Goal: Task Accomplishment & Management: Manage account settings

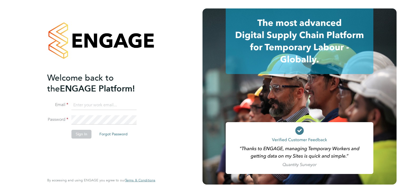
type input "[EMAIL_ADDRESS][DOMAIN_NAME]"
click at [82, 134] on button "Sign In" at bounding box center [82, 134] width 20 height 8
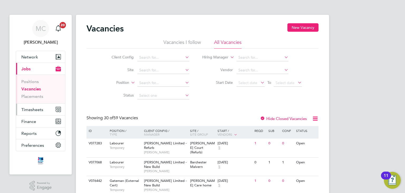
click at [36, 109] on span "Timesheets" at bounding box center [32, 109] width 22 height 5
click at [40, 109] on span "Timesheets" at bounding box center [32, 109] width 22 height 5
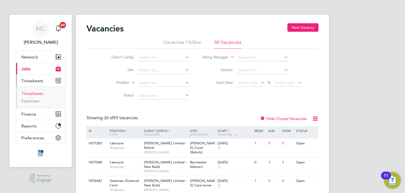
click at [35, 94] on link "Timesheets" at bounding box center [32, 93] width 22 height 5
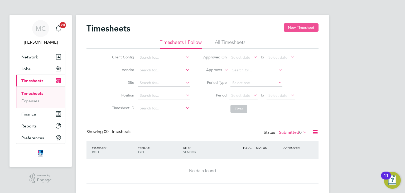
click at [298, 26] on button "New Timesheet" at bounding box center [301, 27] width 35 height 8
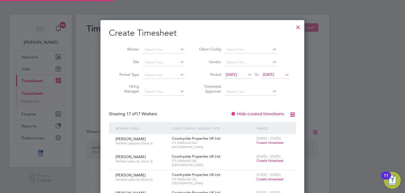
scroll to position [595, 204]
click at [164, 63] on input at bounding box center [163, 62] width 41 height 7
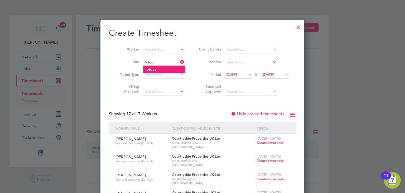
click at [160, 69] on li "Tolgu s" at bounding box center [164, 69] width 42 height 7
type input "Tolgus"
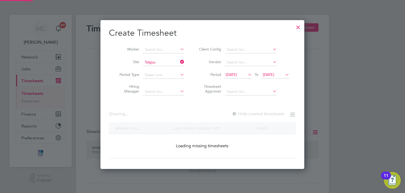
scroll to position [149, 204]
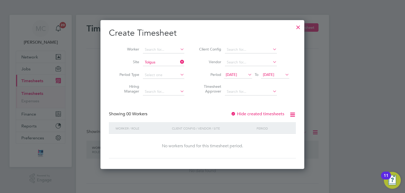
click at [237, 75] on span "[DATE]" at bounding box center [231, 74] width 11 height 5
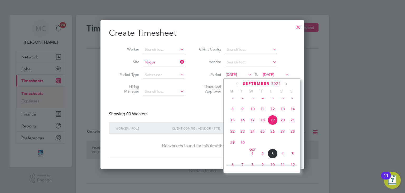
click at [232, 147] on span "29" at bounding box center [233, 142] width 10 height 10
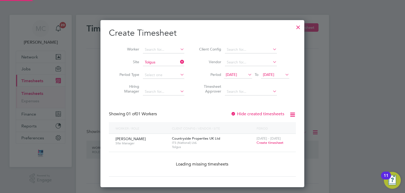
scroll to position [142, 204]
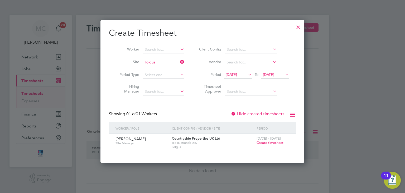
click at [272, 73] on span "[DATE]" at bounding box center [268, 74] width 11 height 5
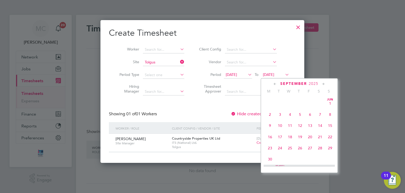
scroll to position [207, 0]
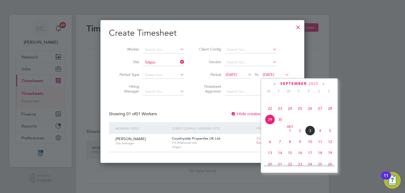
click at [310, 135] on span "3" at bounding box center [310, 130] width 10 height 10
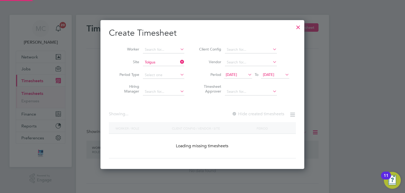
scroll to position [142, 204]
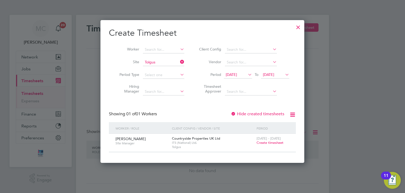
click at [265, 141] on span "Create timesheet" at bounding box center [270, 142] width 27 height 4
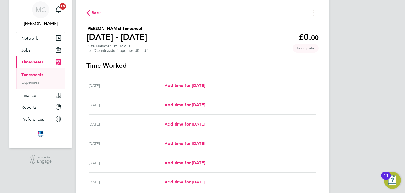
scroll to position [79, 0]
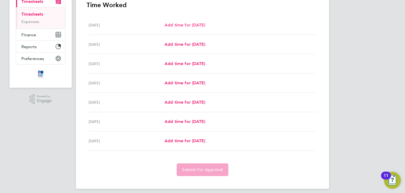
click at [190, 24] on span "Add time for [DATE]" at bounding box center [185, 24] width 41 height 5
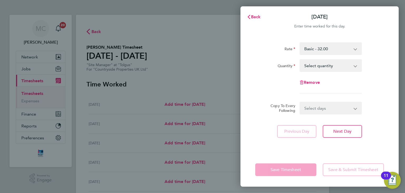
click at [343, 66] on select "Select quantity 0.5 1" at bounding box center [327, 66] width 55 height 12
click at [382, 86] on div "Remove" at bounding box center [319, 82] width 133 height 13
click at [348, 62] on select "Select quantity 0.5 1" at bounding box center [327, 66] width 55 height 12
click at [380, 70] on div "Quantity Select quantity 0.5 1" at bounding box center [319, 65] width 133 height 13
click at [257, 15] on span "Back" at bounding box center [256, 16] width 10 height 5
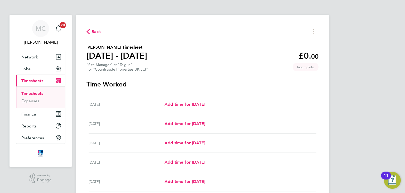
click at [97, 31] on span "Back" at bounding box center [97, 32] width 10 height 6
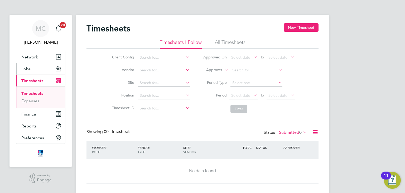
click at [31, 69] on button "Jobs" at bounding box center [40, 69] width 49 height 12
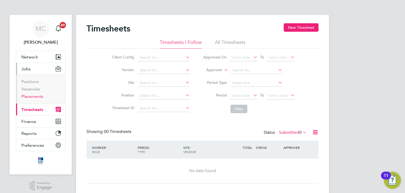
click at [31, 97] on link "Placements" at bounding box center [32, 96] width 22 height 5
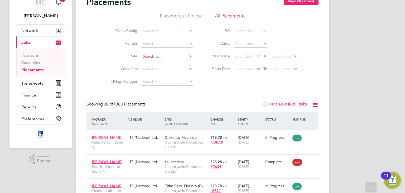
click at [163, 57] on input at bounding box center [167, 56] width 52 height 7
click at [161, 63] on li "Tolgus" at bounding box center [167, 63] width 52 height 7
type input "Tolgus"
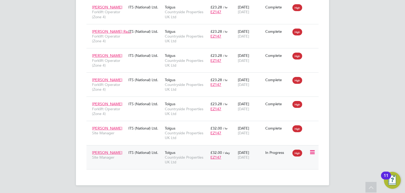
click at [179, 153] on div "Tolgus Countryside Properties UK Ltd" at bounding box center [187, 157] width 46 height 20
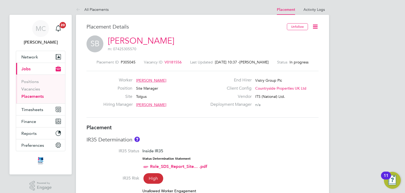
click at [315, 23] on icon at bounding box center [315, 26] width 7 height 7
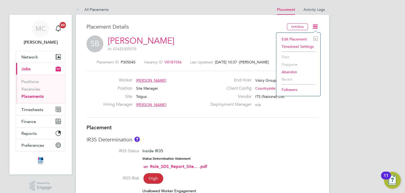
click at [296, 38] on li "Edit Placement e" at bounding box center [298, 38] width 39 height 7
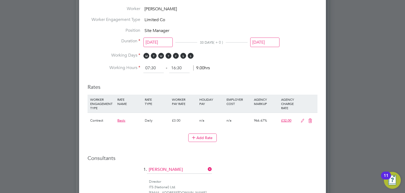
click at [302, 119] on icon at bounding box center [303, 121] width 7 height 4
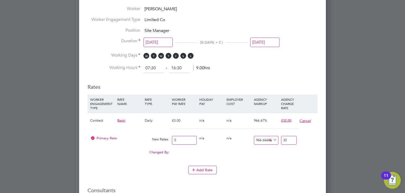
click at [308, 119] on button "Cancel" at bounding box center [306, 120] width 12 height 5
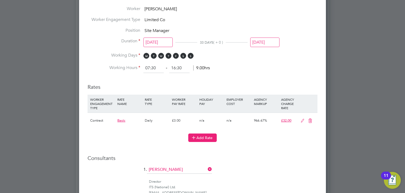
click at [204, 136] on button "Add Rate" at bounding box center [202, 137] width 29 height 8
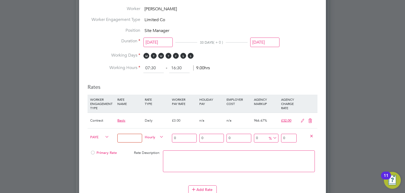
click at [309, 119] on icon at bounding box center [310, 121] width 7 height 4
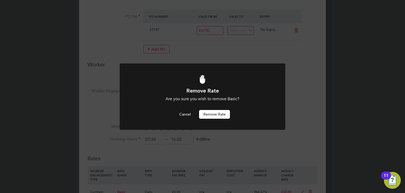
click at [225, 112] on button "Remove rate" at bounding box center [214, 114] width 31 height 8
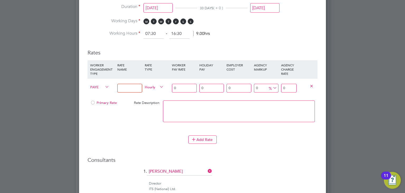
click at [104, 87] on icon at bounding box center [104, 86] width 0 height 7
click at [101, 92] on li "Contract" at bounding box center [98, 91] width 21 height 7
click at [287, 87] on input "0" at bounding box center [289, 88] width 16 height 9
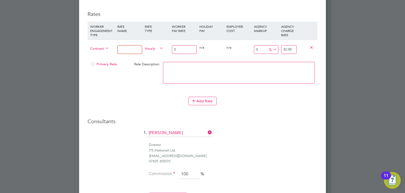
type input "32.00"
click at [92, 64] on div at bounding box center [92, 66] width 5 height 4
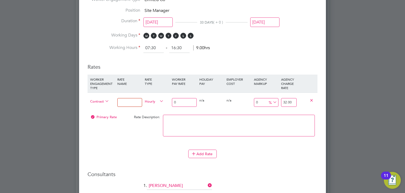
click at [266, 154] on div "Add Rate" at bounding box center [203, 153] width 230 height 8
click at [135, 101] on input at bounding box center [129, 102] width 25 height 9
type input "Basic"
click at [258, 100] on input "0" at bounding box center [266, 102] width 25 height 9
click at [174, 99] on input "0" at bounding box center [184, 102] width 25 height 9
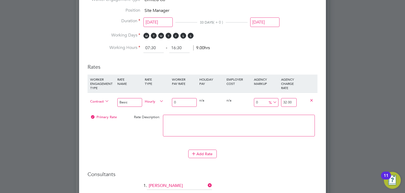
drag, startPoint x: 181, startPoint y: 99, endPoint x: 169, endPoint y: 100, distance: 12.2
click at [169, 100] on div "Contract Basic Hourly 0 0 n/a 0 n/a 0 0 % 32.00" at bounding box center [203, 102] width 230 height 20
type input "1"
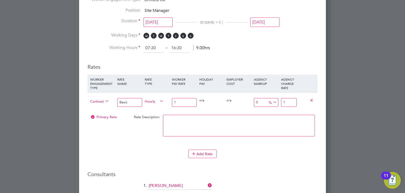
click at [302, 163] on li "Rates WORKER ENGAGEMENT TYPE RATE NAME RATE TYPE WORKER PAY RATE HOLIDAY PAY EM…" at bounding box center [203, 113] width 230 height 110
click at [272, 100] on icon at bounding box center [272, 101] width 0 height 7
click at [276, 134] on textarea at bounding box center [239, 126] width 152 height 22
click at [272, 153] on div "Add Rate" at bounding box center [203, 153] width 230 height 8
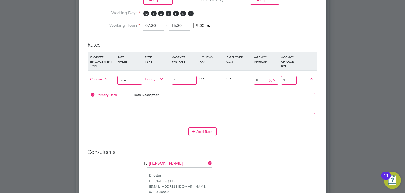
scroll to position [284, 0]
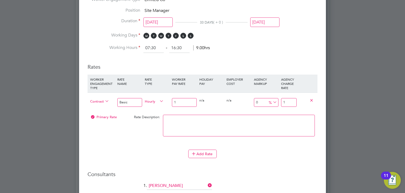
drag, startPoint x: 286, startPoint y: 102, endPoint x: 283, endPoint y: 105, distance: 4.5
click at [282, 102] on input "1" at bounding box center [289, 102] width 16 height 9
type input "200"
type input "3"
type input "3100"
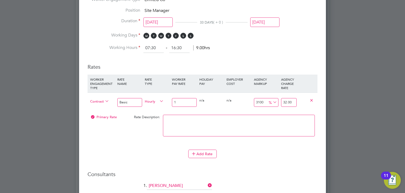
type input "32.00"
click at [291, 155] on div "Add Rate" at bounding box center [203, 153] width 230 height 8
click at [180, 99] on input "1" at bounding box center [184, 102] width 25 height 9
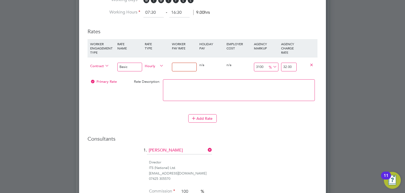
scroll to position [310, 0]
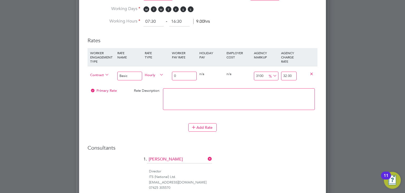
type input "0"
click at [246, 129] on div "Add Rate" at bounding box center [203, 127] width 230 height 8
drag, startPoint x: 289, startPoint y: 73, endPoint x: 284, endPoint y: 74, distance: 5.4
click at [284, 74] on input "0" at bounding box center [289, 76] width 16 height 9
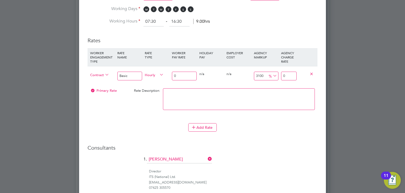
type input "3"
type input "0"
type input "3"
type input "966.6666666666666"
type input "31.999999999999996"
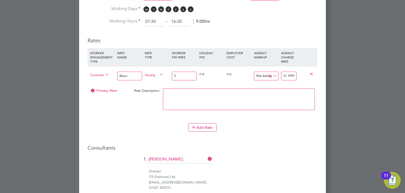
click at [276, 147] on h3 "Consultants" at bounding box center [203, 147] width 230 height 7
drag, startPoint x: 283, startPoint y: 74, endPoint x: 305, endPoint y: 74, distance: 21.4
click at [305, 74] on div "Contract Basic Hourly 3 0 n/a 0 n/a 966.6666666666666 28.999999999999996 % 31.9…" at bounding box center [203, 76] width 230 height 20
type input "0"
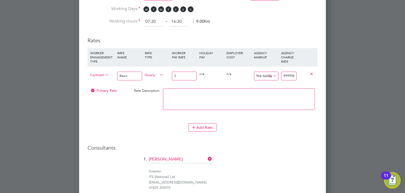
type input "3"
type input "966.6666666666666"
type input "31.999999999999996"
click at [282, 149] on h3 "Consultants" at bounding box center [203, 147] width 230 height 7
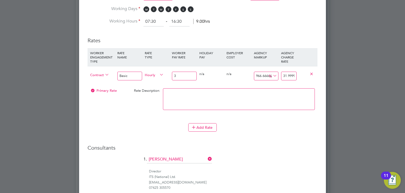
click at [272, 74] on icon at bounding box center [272, 75] width 0 height 7
click at [275, 88] on li "£" at bounding box center [273, 87] width 13 height 7
click at [290, 75] on input "31.999999999999996" at bounding box center [289, 76] width 16 height 9
click at [282, 74] on input "31.999999999999996" at bounding box center [289, 76] width 16 height 9
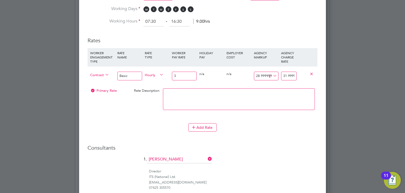
click at [272, 73] on icon at bounding box center [272, 75] width 0 height 7
click at [272, 81] on li "%" at bounding box center [273, 80] width 12 height 7
drag, startPoint x: 282, startPoint y: 74, endPoint x: 304, endPoint y: 74, distance: 21.9
click at [304, 74] on div "Contract Basic Hourly 3 0 n/a 0 n/a 966.6666666666665 28.999999999999996 % 31.9…" at bounding box center [203, 76] width 230 height 20
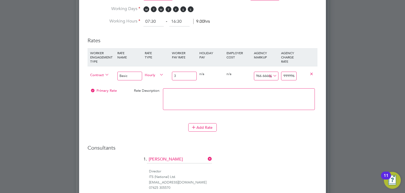
type input "0"
type input "3"
type input "966.6666666666666"
type input "31.999999999999996"
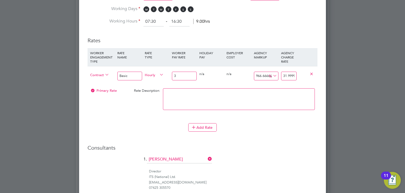
click at [264, 161] on li "1. [PERSON_NAME]" at bounding box center [203, 161] width 230 height 13
drag, startPoint x: 282, startPoint y: 74, endPoint x: 300, endPoint y: 72, distance: 18.1
click at [300, 72] on div "Contract Basic Hourly 3 0 n/a 0 n/a 966.6666666666666 28.999999999999996 % 31.9…" at bounding box center [203, 76] width 230 height 20
type input "0"
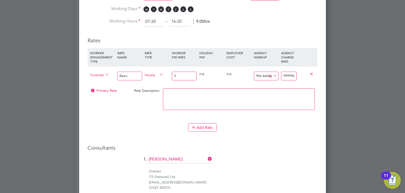
type input "3"
type input "966.6666666666666"
type input "31.999999999999996"
click at [295, 128] on div "Add Rate" at bounding box center [203, 127] width 230 height 8
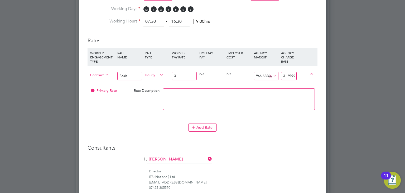
click at [181, 75] on input "3" at bounding box center [184, 76] width 25 height 9
type input "0"
click at [260, 135] on li "Rates WORKER ENGAGEMENT TYPE RATE NAME RATE TYPE WORKER PAY RATE HOLIDAY PAY EM…" at bounding box center [203, 87] width 230 height 110
click at [272, 74] on icon at bounding box center [272, 75] width 0 height 7
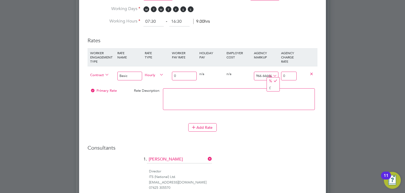
type span "%"
click at [270, 87] on li "£" at bounding box center [273, 87] width 13 height 7
click at [285, 73] on input "0" at bounding box center [289, 76] width 16 height 9
type input "3"
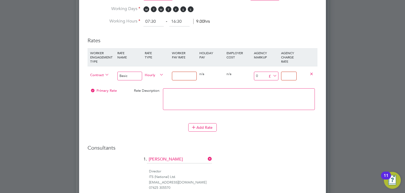
type input "3"
type input "29"
type input "32.00"
click at [279, 141] on ng-form "Deployment End Hirer Vistry Group Plc Client Config Countryside Properties UK L…" at bounding box center [203, 28] width 230 height 576
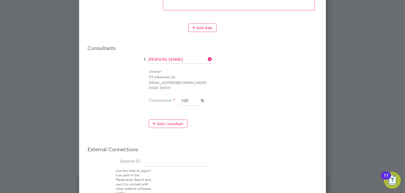
scroll to position [442, 0]
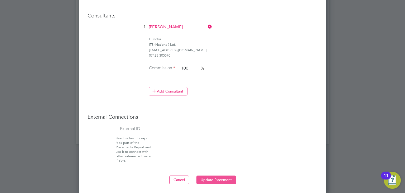
click at [222, 177] on button "Update Placement" at bounding box center [217, 179] width 40 height 8
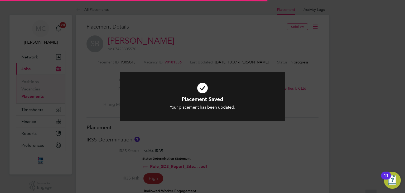
scroll to position [16, 37]
click at [264, 124] on div "Placement Saved Your placement has been updated. Cancel Okay" at bounding box center [203, 100] width 166 height 56
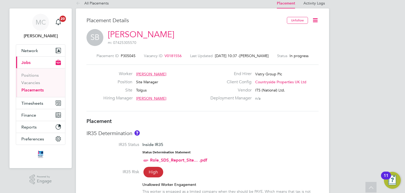
scroll to position [0, 0]
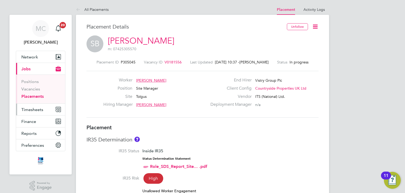
click at [30, 108] on span "Timesheets" at bounding box center [32, 109] width 22 height 5
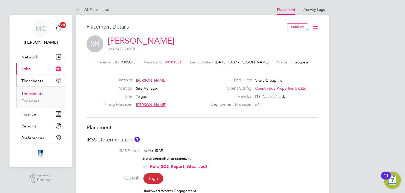
click at [35, 92] on link "Timesheets" at bounding box center [32, 93] width 22 height 5
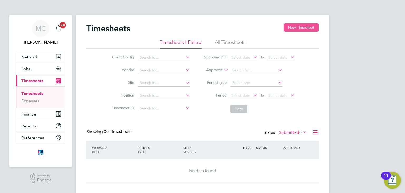
click at [300, 27] on button "New Timesheet" at bounding box center [301, 27] width 35 height 8
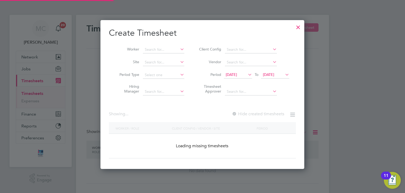
scroll to position [595, 204]
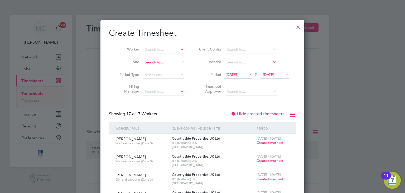
click at [163, 62] on input at bounding box center [163, 62] width 41 height 7
click at [162, 69] on li "Tolgu s" at bounding box center [164, 69] width 42 height 7
type input "Tolgus"
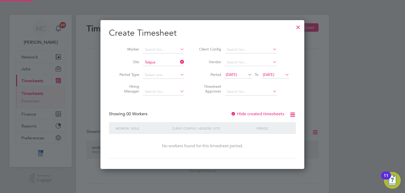
scroll to position [149, 204]
click at [235, 73] on span "[DATE]" at bounding box center [231, 74] width 11 height 5
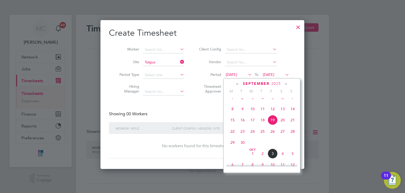
click at [232, 147] on span "29" at bounding box center [233, 142] width 10 height 10
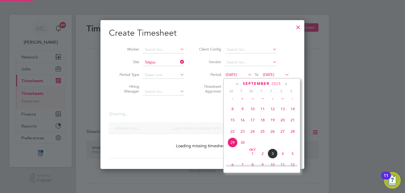
scroll to position [142, 204]
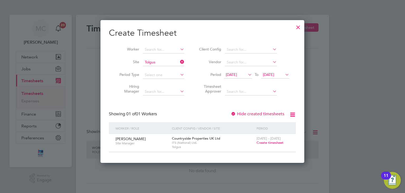
click at [270, 142] on span "Create timesheet" at bounding box center [270, 142] width 27 height 4
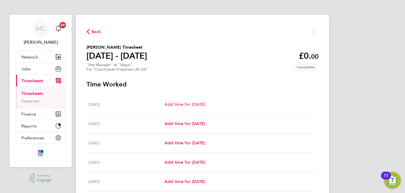
click at [205, 104] on span "Add time for [DATE]" at bounding box center [185, 104] width 41 height 5
select select "30"
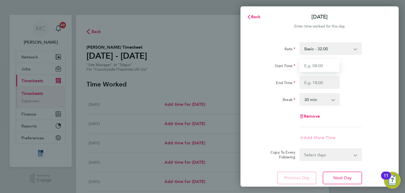
click at [334, 64] on input "Start Time" at bounding box center [320, 65] width 40 height 13
type input "07:30"
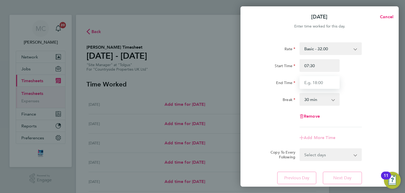
click at [325, 84] on input "End Time" at bounding box center [320, 82] width 40 height 13
type input "17:00"
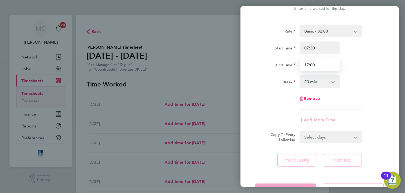
scroll to position [37, 0]
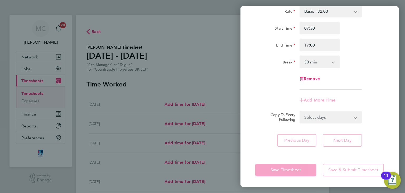
click at [336, 119] on select "Select days Day Weekday (Mon-Fri) Weekend (Sat-Sun) [DATE] [DATE] [DATE] [DATE]…" at bounding box center [327, 117] width 55 height 12
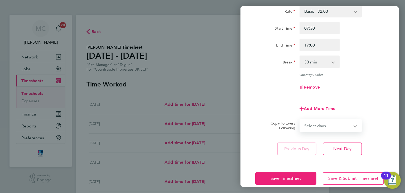
select select "WEEKDAY"
click at [300, 120] on select "Select days Day Weekday (Mon-Fri) Weekend (Sat-Sun) [DATE] [DATE] [DATE] [DATE]…" at bounding box center [327, 126] width 55 height 12
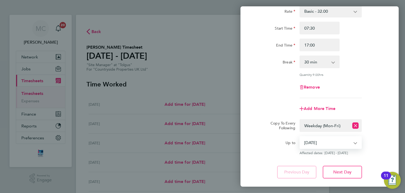
click at [329, 138] on select "[DATE] [DATE] [DATE] [DATE] [DATE] [DATE]" at bounding box center [327, 142] width 55 height 12
select select "[DATE]"
click at [300, 136] on select "[DATE] [DATE] [DATE] [DATE] [DATE] [DATE]" at bounding box center [327, 142] width 55 height 12
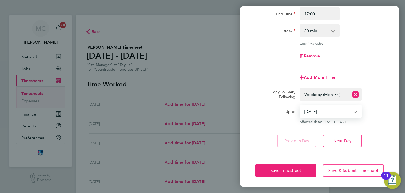
scroll to position [0, 0]
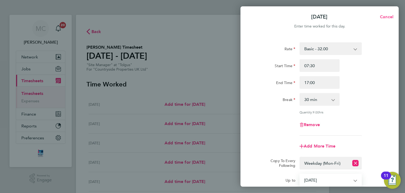
click at [390, 17] on span "Cancel" at bounding box center [386, 16] width 15 height 5
select select "0: null"
select select "30"
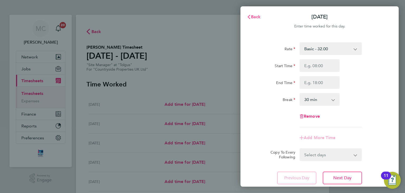
click at [256, 15] on span "Back" at bounding box center [256, 16] width 10 height 5
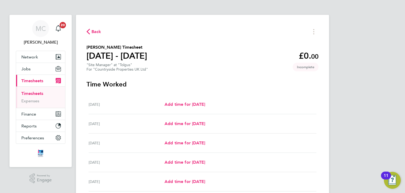
click at [28, 79] on span "Timesheets" at bounding box center [32, 80] width 22 height 5
click at [97, 32] on span "Back" at bounding box center [97, 32] width 10 height 6
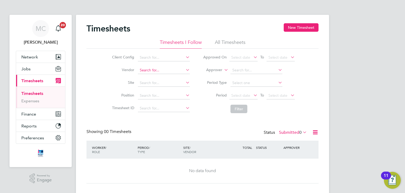
click at [162, 69] on input at bounding box center [164, 70] width 52 height 7
type input "t"
click at [154, 90] on li "Position" at bounding box center [150, 95] width 93 height 13
click at [153, 84] on input at bounding box center [164, 82] width 52 height 7
click at [152, 88] on li "Tolgus" at bounding box center [164, 89] width 52 height 7
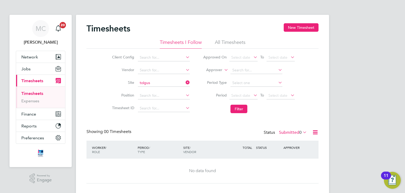
type input "Tolgus"
click at [296, 25] on button "New Timesheet" at bounding box center [301, 27] width 35 height 8
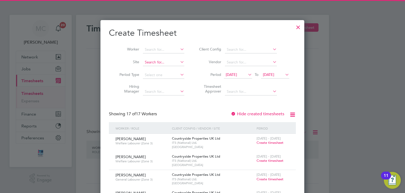
scroll to position [595, 204]
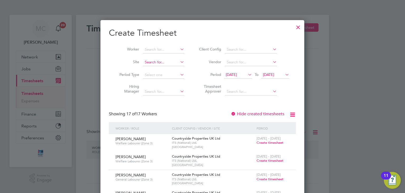
click at [159, 62] on input at bounding box center [163, 62] width 41 height 7
click at [158, 69] on li "Tolgus" at bounding box center [164, 69] width 42 height 7
type input "Tolgus"
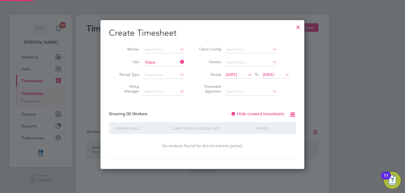
scroll to position [149, 204]
click at [232, 74] on span "[DATE]" at bounding box center [231, 74] width 11 height 5
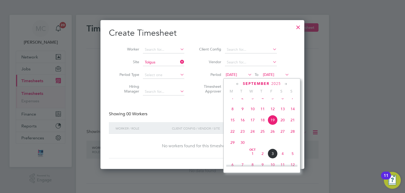
click at [232, 147] on span "29" at bounding box center [233, 142] width 10 height 10
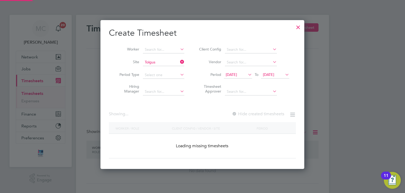
scroll to position [142, 204]
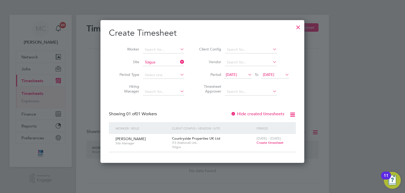
click at [272, 142] on span "Create timesheet" at bounding box center [270, 142] width 27 height 4
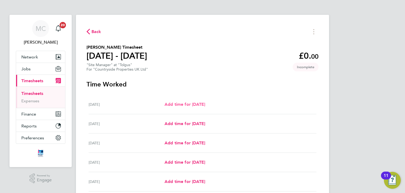
click at [205, 102] on span "Add time for [DATE]" at bounding box center [185, 104] width 41 height 5
select select "30"
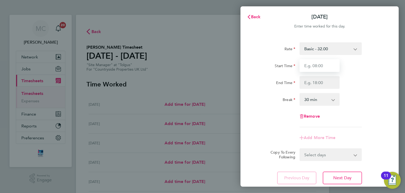
click at [325, 69] on input "Start Time" at bounding box center [320, 65] width 40 height 13
type input "07:30"
click at [323, 83] on input "End Time" at bounding box center [320, 82] width 40 height 13
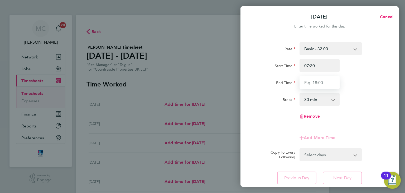
type input "17:00"
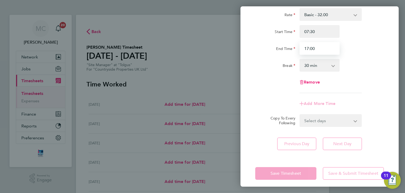
scroll to position [37, 0]
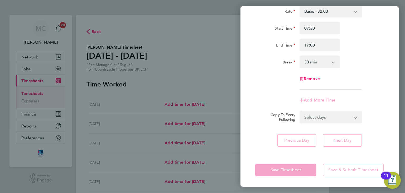
click at [380, 93] on app-timesheet-line-form-group "Rate Basic - 32.00 Start Time 07:30 End Time 17:00 Break 0 min 15 min 30 min 45…" at bounding box center [320, 56] width 129 height 102
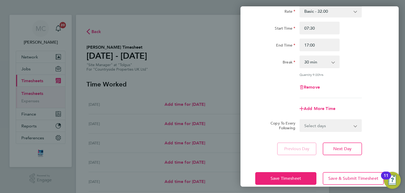
click at [318, 126] on select "Select days Day Weekday (Mon-Fri) Weekend (Sat-Sun) [DATE] [DATE] [DATE] [DATE]…" at bounding box center [327, 126] width 55 height 12
select select "WEEKDAY"
click at [300, 120] on select "Select days Day Weekday (Mon-Fri) Weekend (Sat-Sun) [DATE] [DATE] [DATE] [DATE]…" at bounding box center [327, 126] width 55 height 12
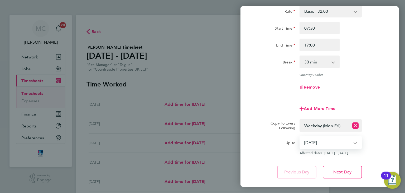
click at [332, 141] on select "[DATE] [DATE] [DATE] [DATE] [DATE] [DATE]" at bounding box center [327, 142] width 55 height 12
select select "[DATE]"
click at [300, 136] on select "[DATE] [DATE] [DATE] [DATE] [DATE] [DATE]" at bounding box center [327, 142] width 55 height 12
click at [384, 104] on div "Add More Time" at bounding box center [319, 108] width 133 height 13
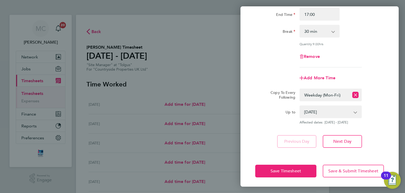
scroll to position [69, 0]
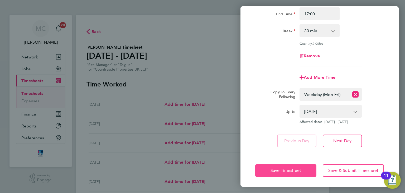
click at [292, 168] on span "Save Timesheet" at bounding box center [286, 170] width 31 height 5
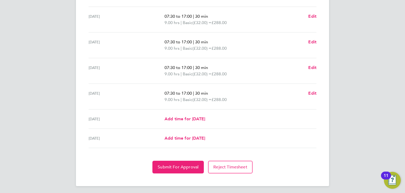
scroll to position [192, 0]
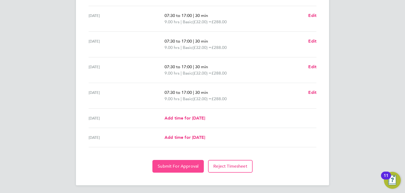
click at [178, 164] on span "Submit For Approval" at bounding box center [178, 165] width 41 height 5
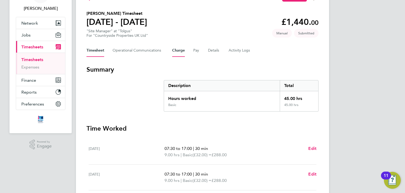
scroll to position [0, 0]
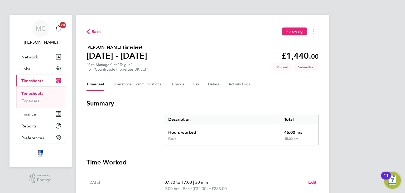
click at [35, 92] on link "Timesheets" at bounding box center [32, 93] width 22 height 5
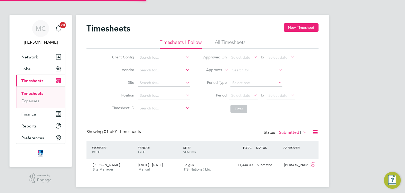
scroll to position [13, 46]
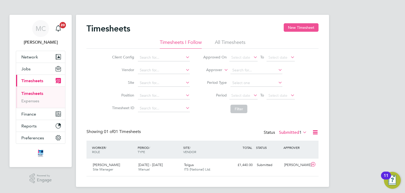
click at [292, 26] on button "New Timesheet" at bounding box center [301, 27] width 35 height 8
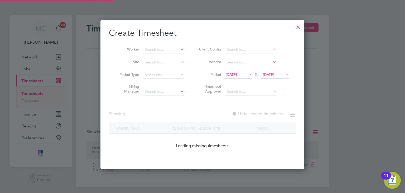
scroll to position [595, 204]
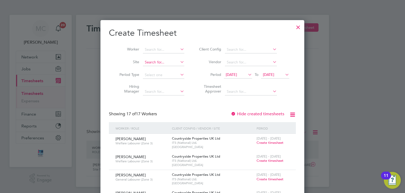
click at [152, 61] on input at bounding box center [163, 62] width 41 height 7
click at [166, 69] on li "Longr ock ([GEOGRAPHIC_DATA])" at bounding box center [173, 69] width 61 height 7
type input "Longrock ([GEOGRAPHIC_DATA])"
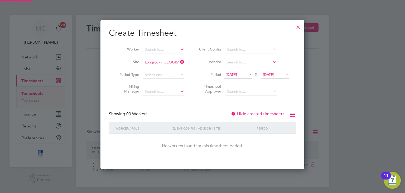
scroll to position [149, 204]
click at [235, 74] on span "[DATE]" at bounding box center [231, 74] width 11 height 5
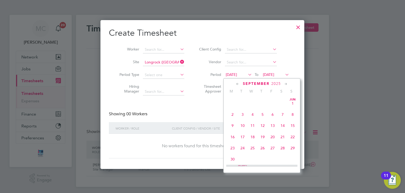
scroll to position [184, 0]
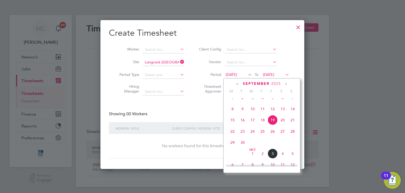
click at [270, 158] on span "3" at bounding box center [273, 153] width 10 height 10
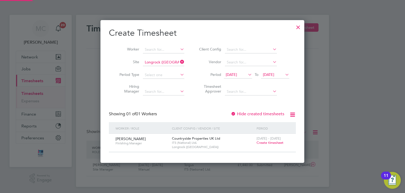
scroll to position [142, 204]
click at [271, 141] on span "Create timesheet" at bounding box center [270, 142] width 27 height 4
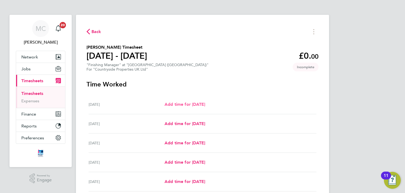
click at [205, 104] on span "Add time for [DATE]" at bounding box center [185, 104] width 41 height 5
select select "30"
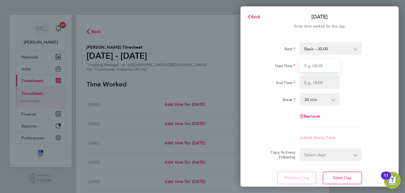
click at [322, 68] on input "Start Time" at bounding box center [320, 65] width 40 height 13
type input "07:30"
click at [316, 88] on input "End Time" at bounding box center [320, 82] width 40 height 13
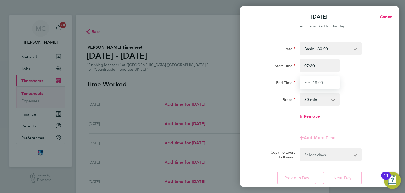
type input "17:00"
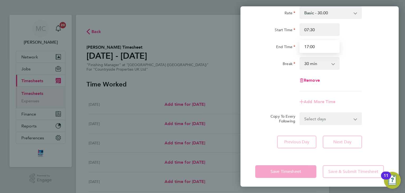
scroll to position [37, 0]
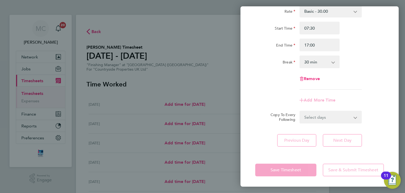
click at [326, 99] on app-timesheet-line-form-group "Rate Basic - 30.00 Start Time 07:30 End Time 17:00 Break 0 min 15 min 30 min 45…" at bounding box center [320, 56] width 129 height 102
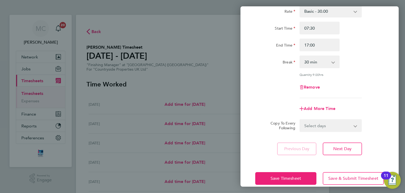
click at [346, 122] on select "Select days Day Weekday (Mon-Fri) Weekend (Sat-Sun) [DATE] [DATE] [DATE] [DATE]" at bounding box center [327, 126] width 55 height 12
select select "WEEKDAY"
click at [300, 120] on select "Select days Day Weekday (Mon-Fri) Weekend (Sat-Sun) [DATE] [DATE] [DATE] [DATE]" at bounding box center [327, 126] width 55 height 12
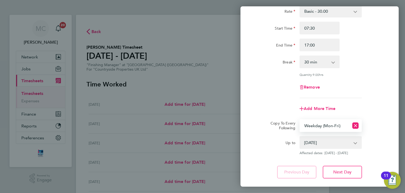
click at [332, 139] on select "[DATE] [DATE] [DATE] [DATE]" at bounding box center [327, 142] width 55 height 12
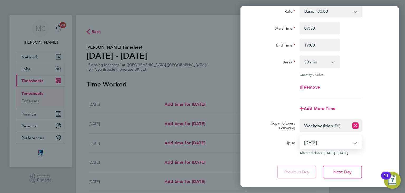
select select "[DATE]"
click at [300, 136] on select "[DATE] [DATE] [DATE] [DATE]" at bounding box center [327, 142] width 55 height 12
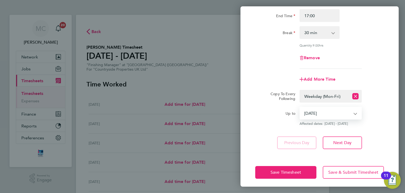
scroll to position [69, 0]
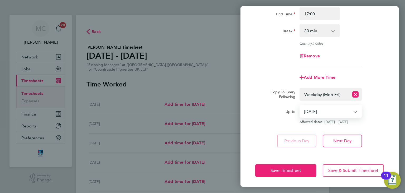
click at [380, 128] on div "Rate Basic - 30.00 Start Time 07:30 End Time 17:00 Break 0 min 15 min 30 min 45…" at bounding box center [320, 60] width 158 height 186
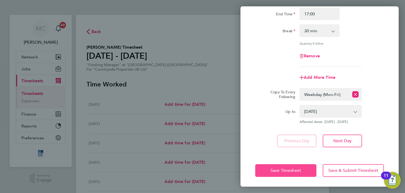
click at [290, 170] on span "Save Timesheet" at bounding box center [286, 170] width 31 height 5
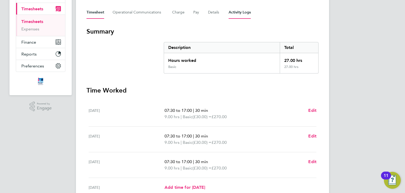
scroll to position [141, 0]
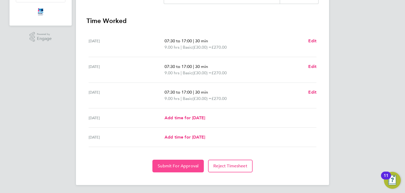
click at [180, 164] on span "Submit For Approval" at bounding box center [178, 165] width 41 height 5
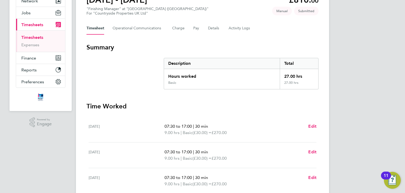
scroll to position [35, 0]
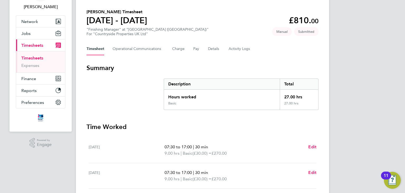
click at [29, 58] on link "Timesheets" at bounding box center [32, 57] width 22 height 5
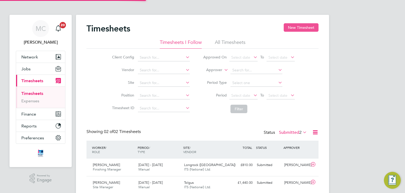
scroll to position [13, 46]
click at [297, 25] on button "New Timesheet" at bounding box center [301, 27] width 35 height 8
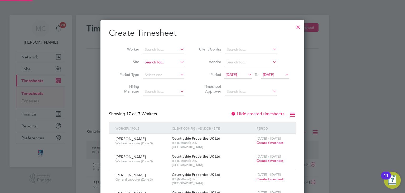
click at [163, 62] on input at bounding box center [163, 62] width 41 height 7
click at [161, 69] on li "Launces ton" at bounding box center [164, 69] width 42 height 7
type input "Launceston"
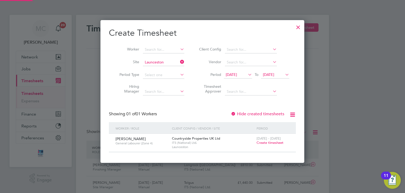
scroll to position [142, 204]
click at [237, 72] on span "[DATE]" at bounding box center [231, 74] width 11 height 5
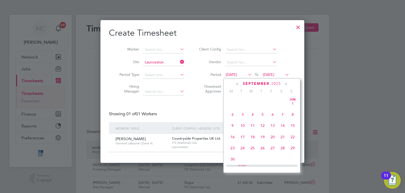
scroll to position [184, 0]
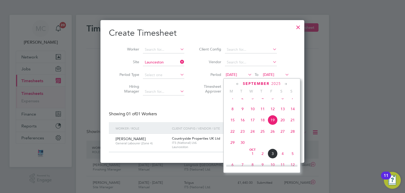
click at [232, 147] on span "29" at bounding box center [233, 142] width 10 height 10
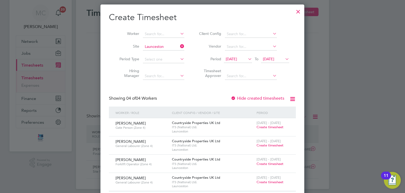
scroll to position [24, 0]
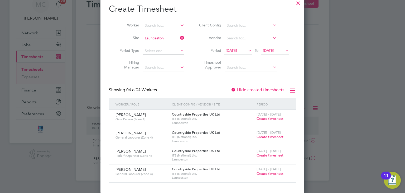
click at [272, 119] on span "Create timesheet" at bounding box center [270, 118] width 27 height 4
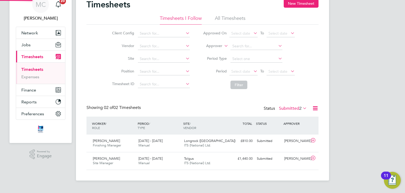
scroll to position [13, 0]
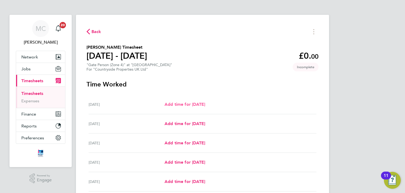
click at [195, 104] on span "Add time for [DATE]" at bounding box center [185, 104] width 41 height 5
select select "30"
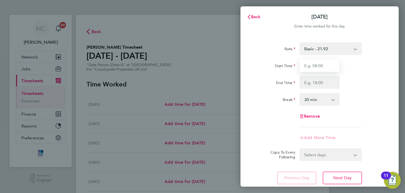
click at [327, 70] on input "Start Time" at bounding box center [320, 65] width 40 height 13
type input "07:30"
click at [323, 82] on input "End Time" at bounding box center [320, 82] width 40 height 13
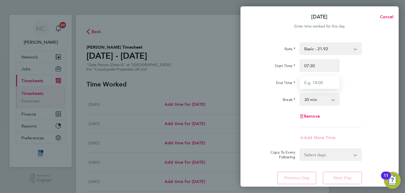
type input "17:00"
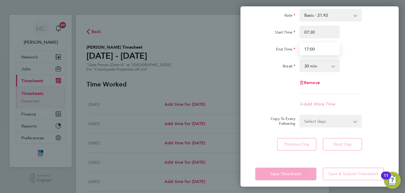
scroll to position [37, 0]
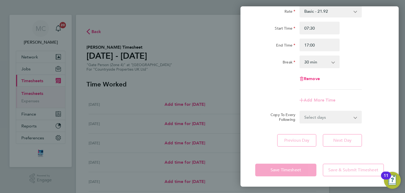
click at [321, 98] on app-timesheet-line-form-group "Rate Basic - 21.92 Start Time 07:30 End Time 17:00 Break 0 min 15 min 30 min 45…" at bounding box center [320, 56] width 129 height 102
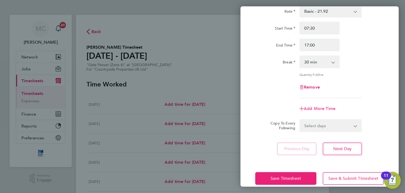
click at [330, 107] on span "Add More Time" at bounding box center [320, 108] width 32 height 5
select select "null"
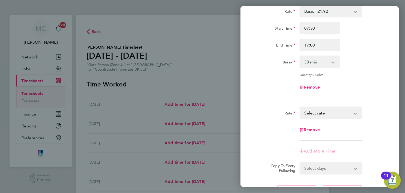
click at [329, 111] on select "Basic - 21.92 Select rate" at bounding box center [327, 113] width 55 height 12
click at [343, 84] on div "Remove" at bounding box center [319, 87] width 133 height 13
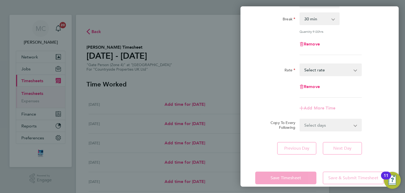
scroll to position [88, 0]
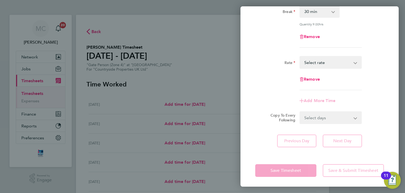
click at [322, 117] on select "Select days Day Weekday (Mon-Fri) Weekend (Sat-Sun) [DATE] [DATE] [DATE] [DATE]…" at bounding box center [327, 118] width 55 height 12
select select "WEEKDAY"
click at [300, 112] on select "Select days Day Weekday (Mon-Fri) Weekend (Sat-Sun) [DATE] [DATE] [DATE] [DATE]…" at bounding box center [327, 118] width 55 height 12
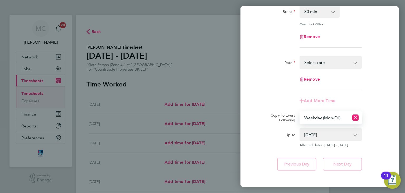
click at [322, 134] on select "[DATE] [DATE] [DATE] [DATE] [DATE] [DATE]" at bounding box center [327, 135] width 55 height 12
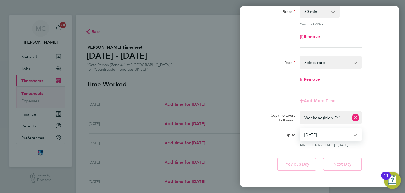
select select "[DATE]"
click at [300, 129] on select "[DATE] [DATE] [DATE] [DATE] [DATE] [DATE]" at bounding box center [327, 135] width 55 height 12
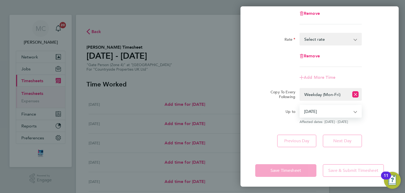
click at [373, 127] on div "Rate Basic - 21.92 Start Time 07:30 End Time 17:00 Break 0 min 15 min 30 min 45…" at bounding box center [320, 39] width 158 height 229
click at [376, 124] on div "Rate Basic - 21.92 Start Time 07:30 End Time 17:00 Break 0 min 15 min 30 min 45…" at bounding box center [320, 39] width 158 height 229
click at [318, 56] on span "Remove" at bounding box center [312, 55] width 16 height 5
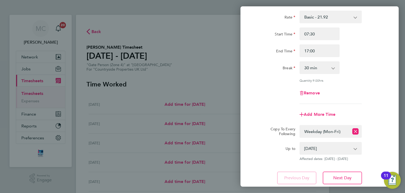
scroll to position [69, 0]
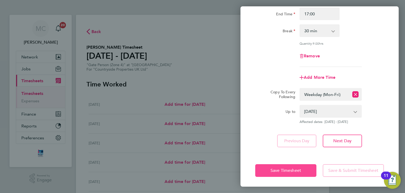
click at [282, 168] on span "Save Timesheet" at bounding box center [286, 170] width 31 height 5
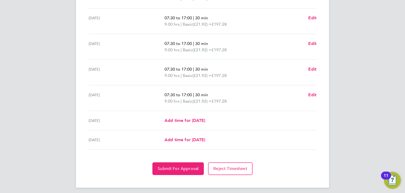
scroll to position [192, 0]
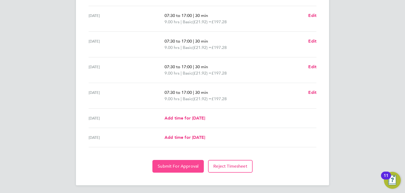
click at [177, 163] on span "Submit For Approval" at bounding box center [178, 165] width 41 height 5
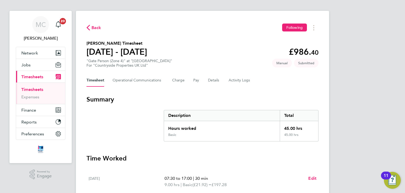
scroll to position [0, 0]
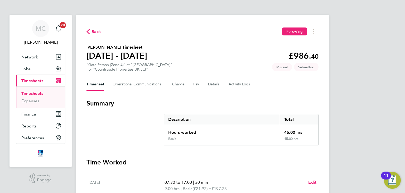
click at [38, 92] on link "Timesheets" at bounding box center [32, 93] width 22 height 5
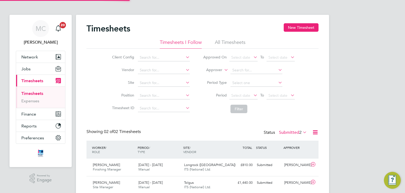
scroll to position [13, 46]
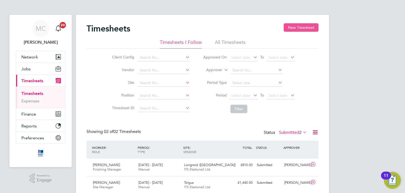
click at [301, 27] on button "New Timesheet" at bounding box center [301, 27] width 35 height 8
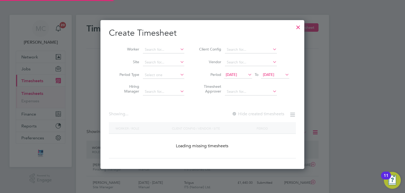
scroll to position [595, 204]
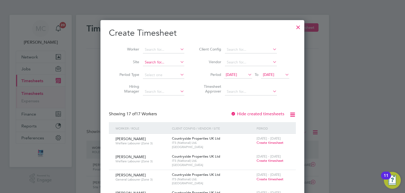
click at [157, 60] on input at bounding box center [163, 62] width 41 height 7
click at [156, 68] on b "Launces" at bounding box center [152, 69] width 14 height 4
type input "Launceston"
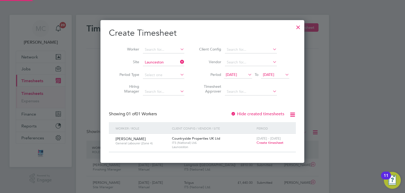
scroll to position [142, 204]
click at [237, 73] on span "[DATE]" at bounding box center [231, 74] width 11 height 5
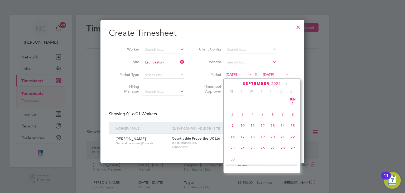
scroll to position [184, 0]
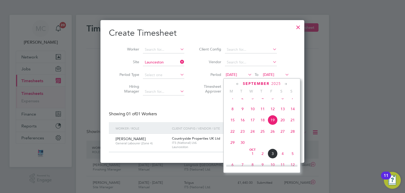
click at [231, 147] on span "29" at bounding box center [233, 142] width 10 height 10
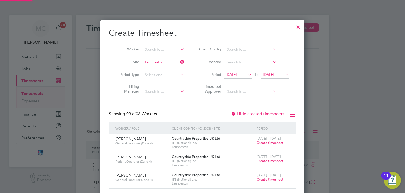
scroll to position [3, 3]
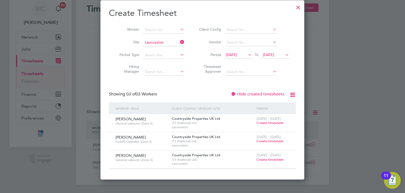
click at [270, 158] on span "Create timesheet" at bounding box center [270, 159] width 27 height 4
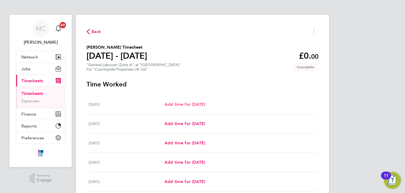
click at [204, 103] on span "Add time for [DATE]" at bounding box center [185, 104] width 41 height 5
select select "30"
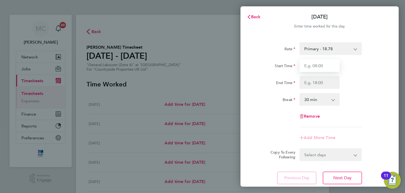
click at [329, 65] on input "Start Time" at bounding box center [320, 65] width 40 height 13
type input "07:30"
click at [322, 84] on input "End Time" at bounding box center [320, 82] width 40 height 13
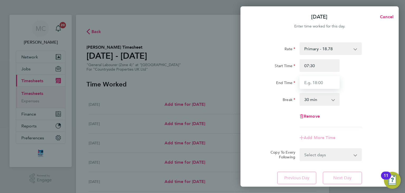
type input "17:00"
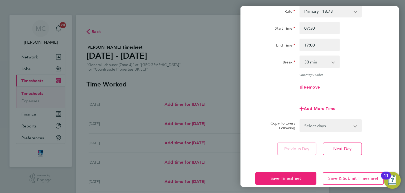
click at [386, 107] on div "Rate Primary - 18.78 Start Time 07:30 End Time 17:00 Break 0 min 15 min 30 min …" at bounding box center [320, 79] width 158 height 163
click at [346, 146] on span "Next Day" at bounding box center [343, 148] width 18 height 5
select select "30"
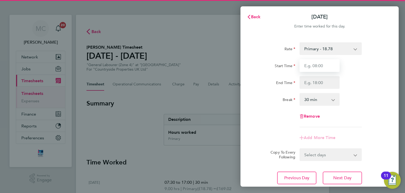
click at [329, 63] on input "Start Time" at bounding box center [320, 65] width 40 height 13
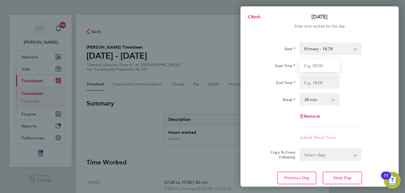
type input "07:30"
click at [326, 81] on input "End Time" at bounding box center [320, 82] width 40 height 13
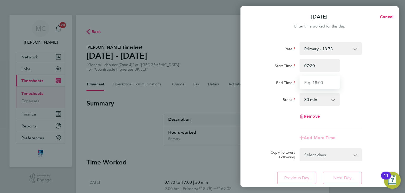
type input "17:00"
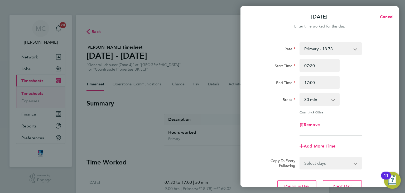
click at [384, 129] on app-timesheet-line-form-group "Rate Primary - 18.78 Start Time 07:30 End Time 17:00 Break 0 min 15 min 30 min …" at bounding box center [320, 97] width 129 height 110
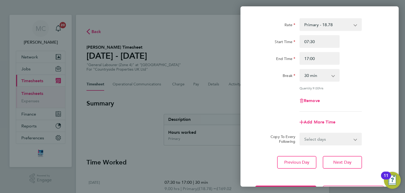
scroll to position [45, 0]
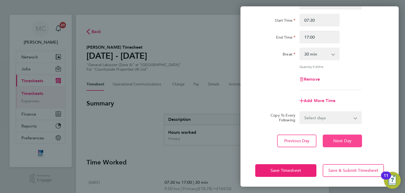
click at [344, 135] on button "Next Day" at bounding box center [342, 140] width 39 height 13
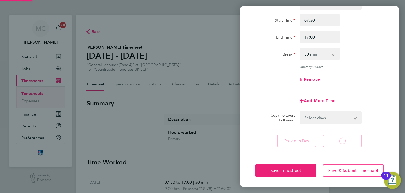
select select "30"
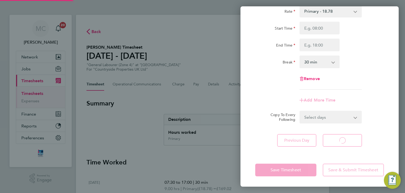
select select "30"
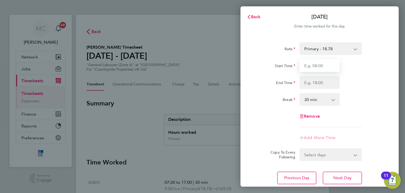
click at [328, 65] on input "Start Time" at bounding box center [320, 65] width 40 height 13
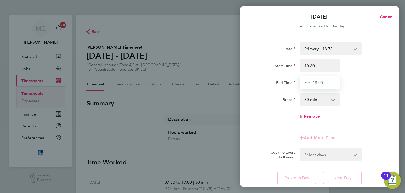
type input "10:30"
click at [318, 87] on input "End Time" at bounding box center [320, 82] width 40 height 13
type input "17:00"
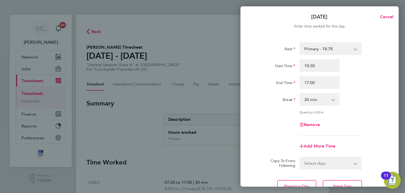
click at [395, 119] on div "Rate Primary - 18.78 Start Time 10:30 End Time 17:00 Break 0 min 15 min 30 min …" at bounding box center [320, 117] width 158 height 163
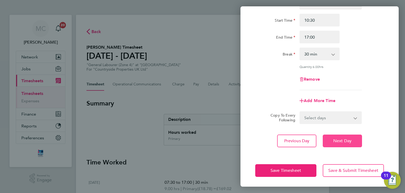
click at [347, 142] on span "Next Day" at bounding box center [343, 140] width 18 height 5
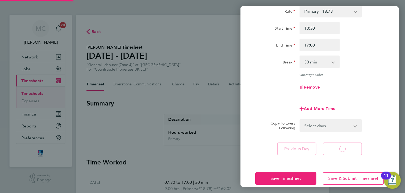
select select "30"
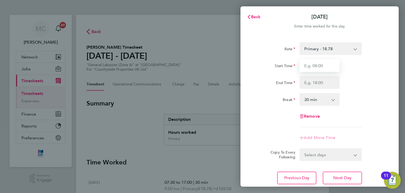
click at [317, 61] on input "Start Time" at bounding box center [320, 65] width 40 height 13
type input "07:30"
click at [323, 83] on input "End Time" at bounding box center [320, 82] width 40 height 13
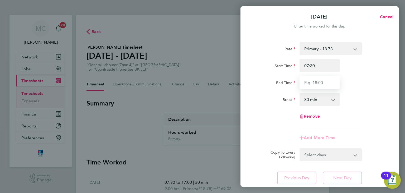
type input "17:00"
click at [367, 110] on div "Rate Primary - 18.78 Start Time 07:30 End Time 17:00 Break 0 min 15 min 30 min …" at bounding box center [320, 84] width 129 height 85
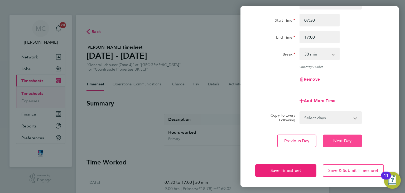
click at [347, 140] on span "Next Day" at bounding box center [343, 140] width 18 height 5
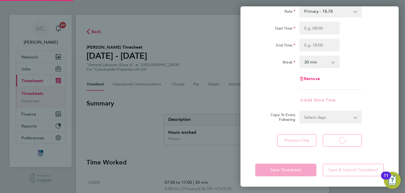
select select "30"
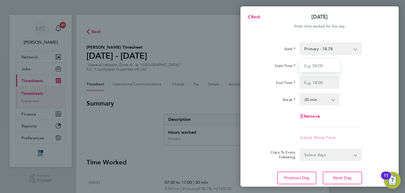
click at [322, 63] on input "Start Time" at bounding box center [320, 65] width 40 height 13
type input "10:30"
click at [316, 81] on input "End Time" at bounding box center [320, 82] width 40 height 13
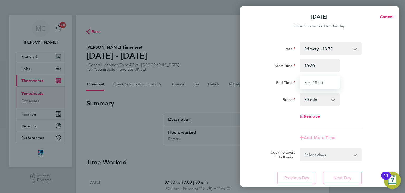
type input "17:00"
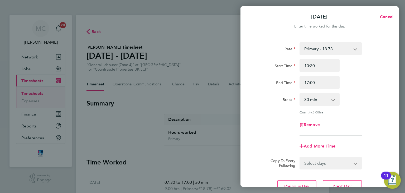
click at [379, 114] on div "Rate Primary - 18.78 Start Time 10:30 End Time 17:00 Break 0 min 15 min 30 min …" at bounding box center [320, 88] width 129 height 93
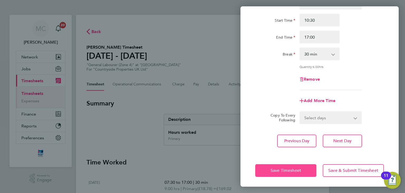
click at [286, 168] on span "Save Timesheet" at bounding box center [286, 170] width 31 height 5
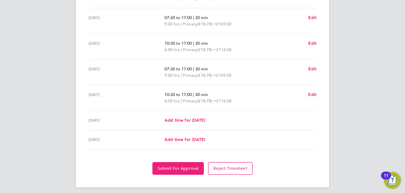
scroll to position [192, 0]
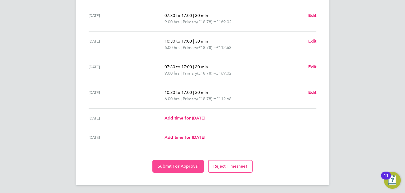
click at [186, 164] on span "Submit For Approval" at bounding box center [178, 165] width 41 height 5
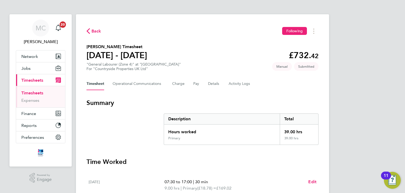
scroll to position [0, 0]
